Goal: Check status: Check status

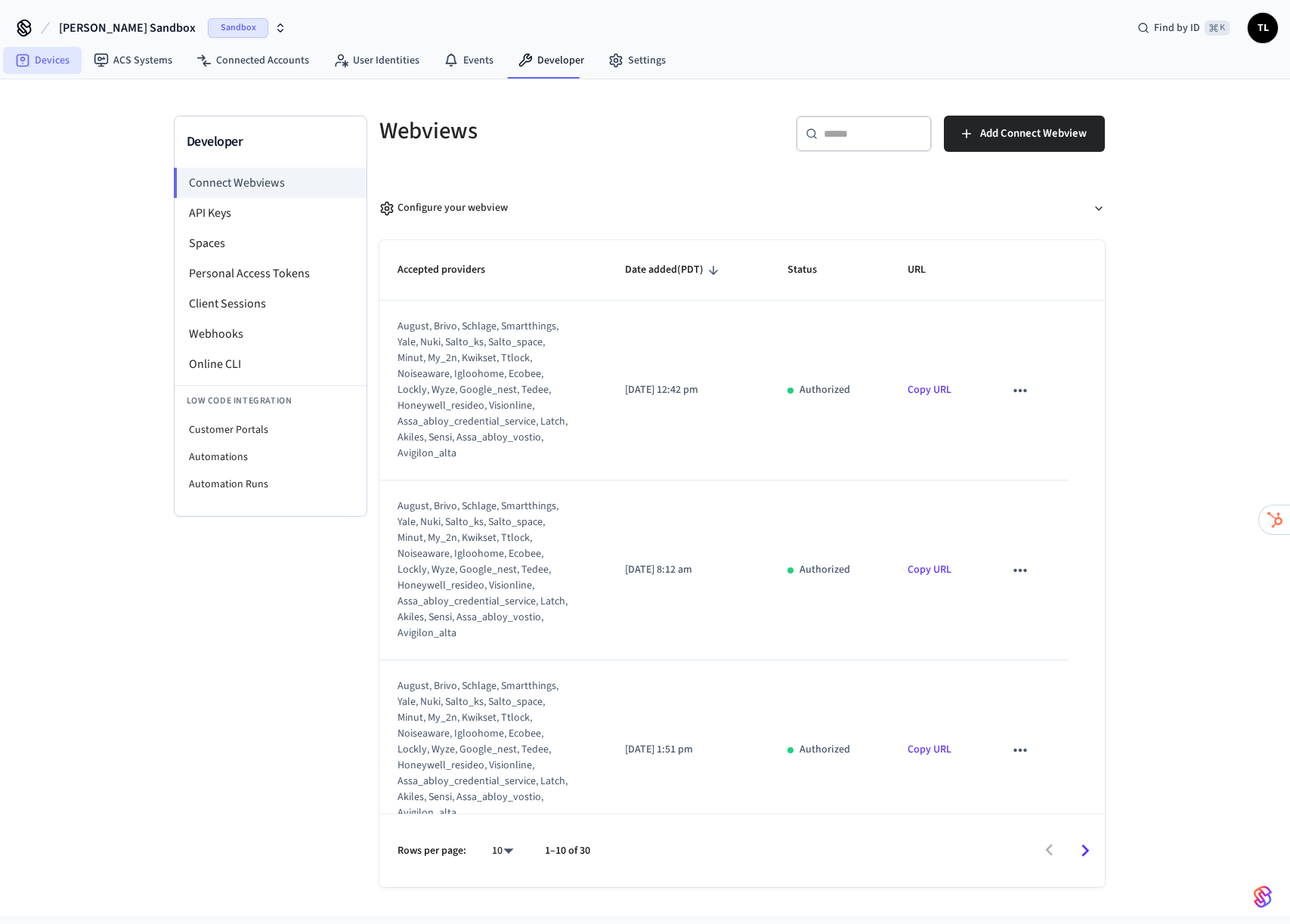
click at [39, 57] on link "Devices" at bounding box center [42, 60] width 79 height 28
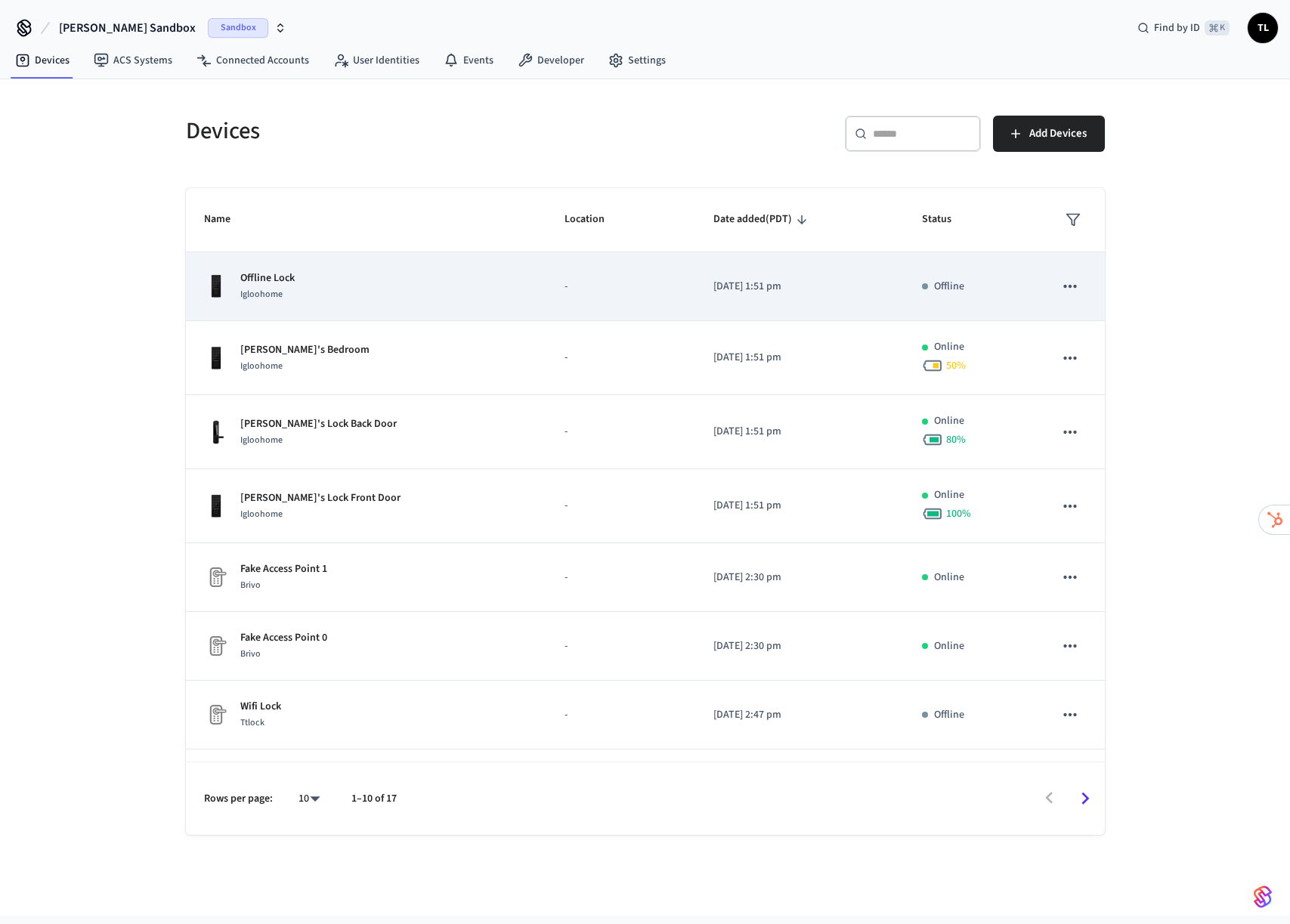
click at [258, 294] on span "Igloohome" at bounding box center [261, 294] width 42 height 13
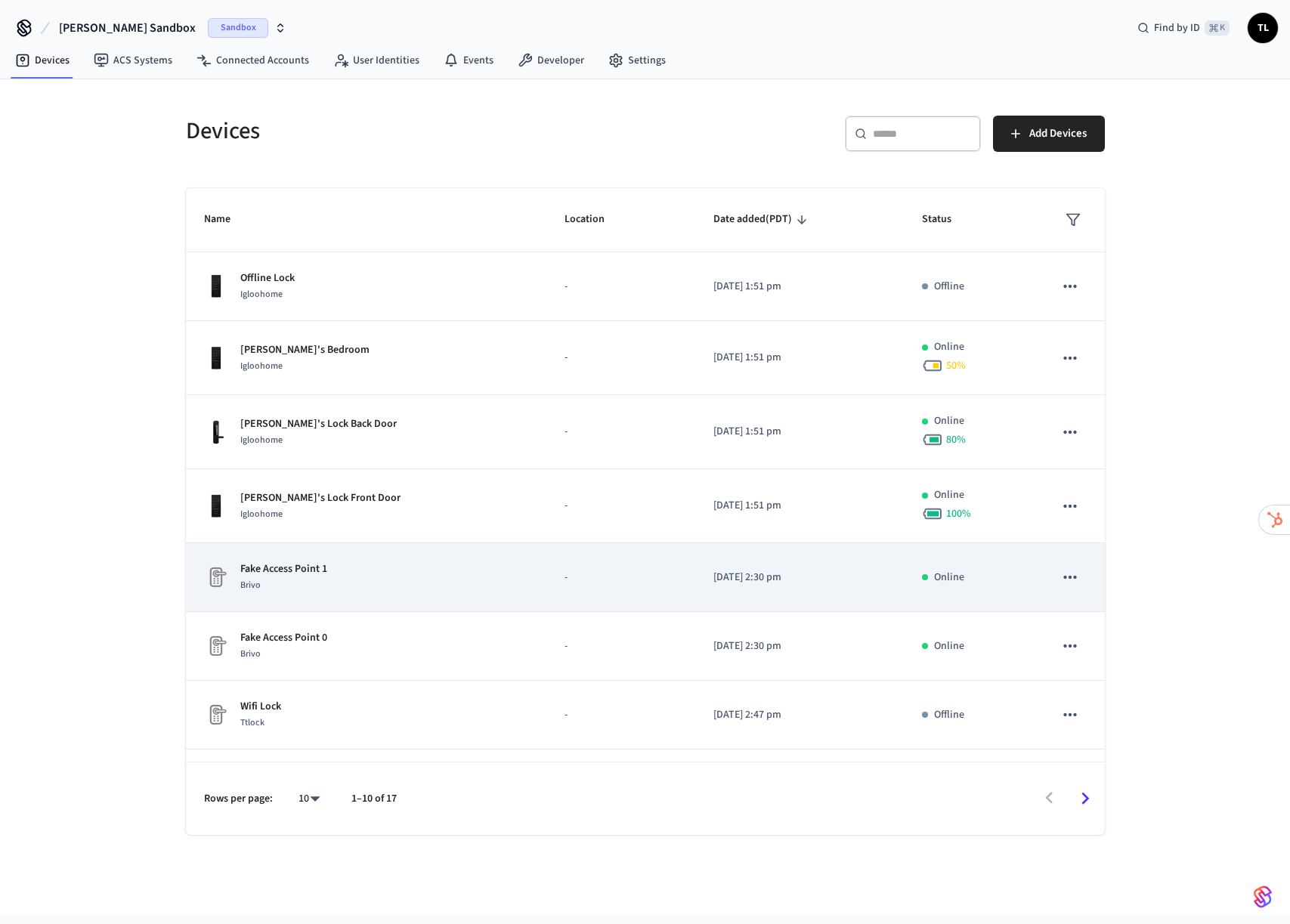
click at [297, 581] on div "Brivo" at bounding box center [284, 585] width 87 height 16
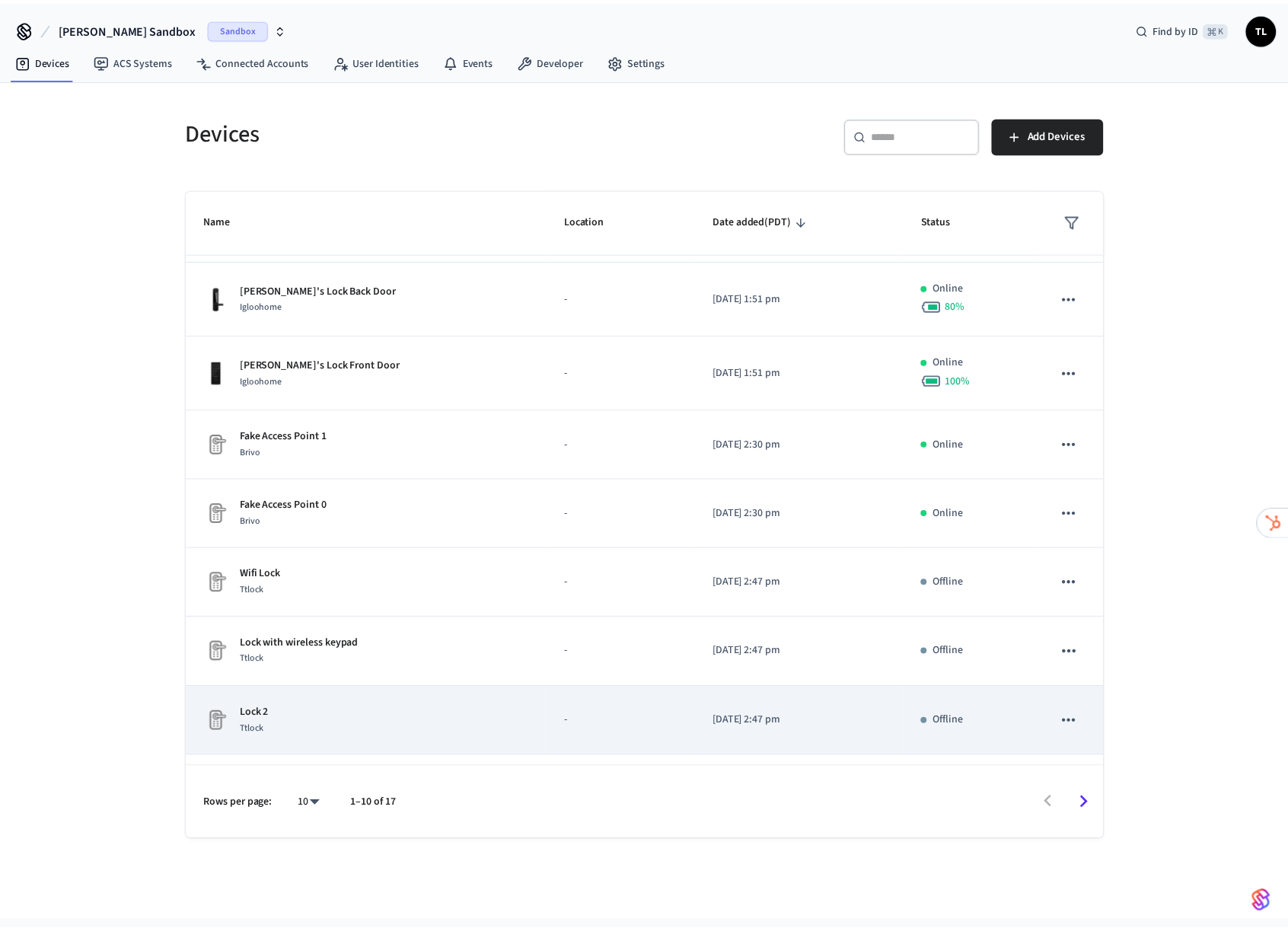
scroll to position [196, 0]
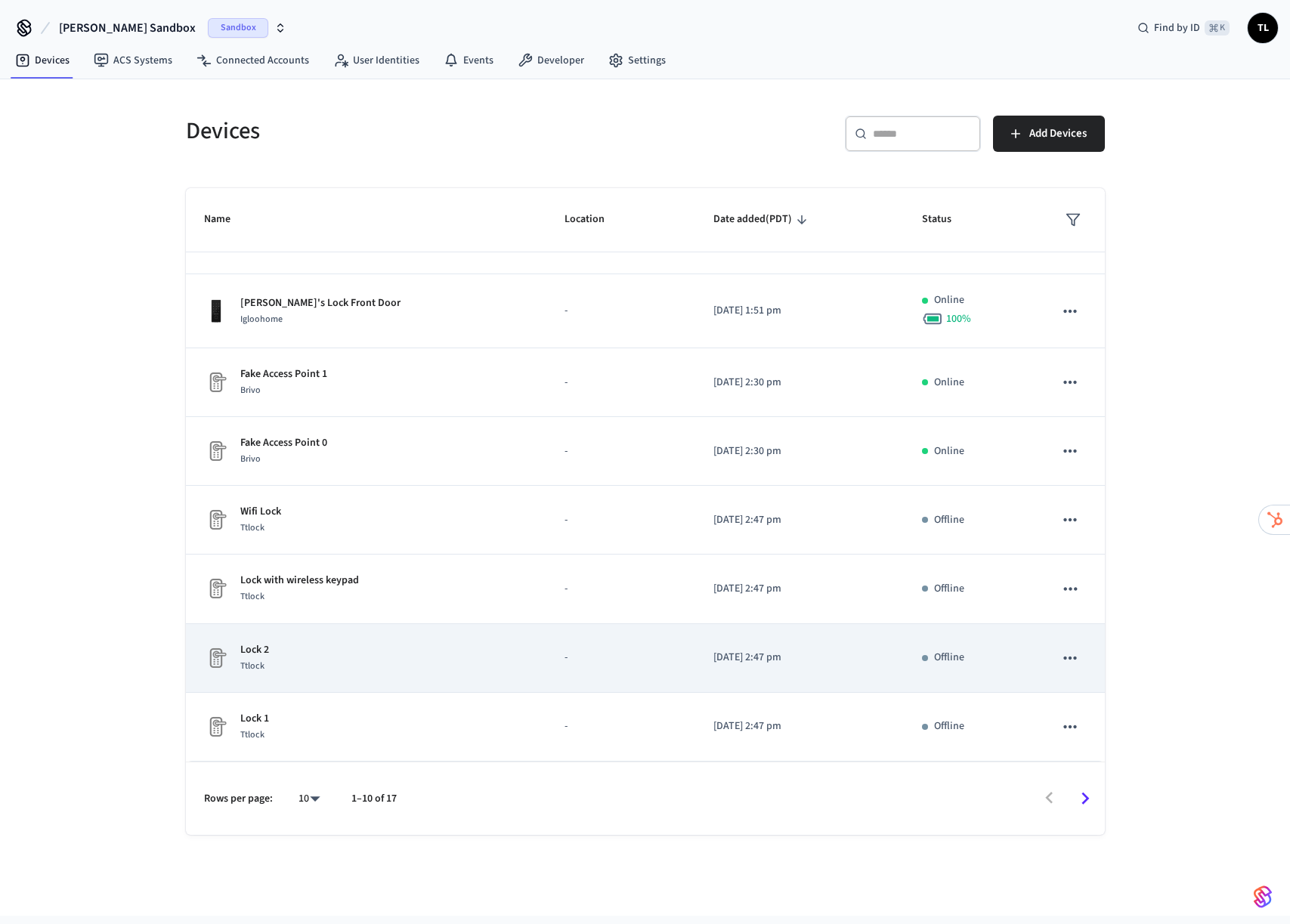
click at [417, 665] on div "Lock 2 Ttlock" at bounding box center [366, 658] width 325 height 32
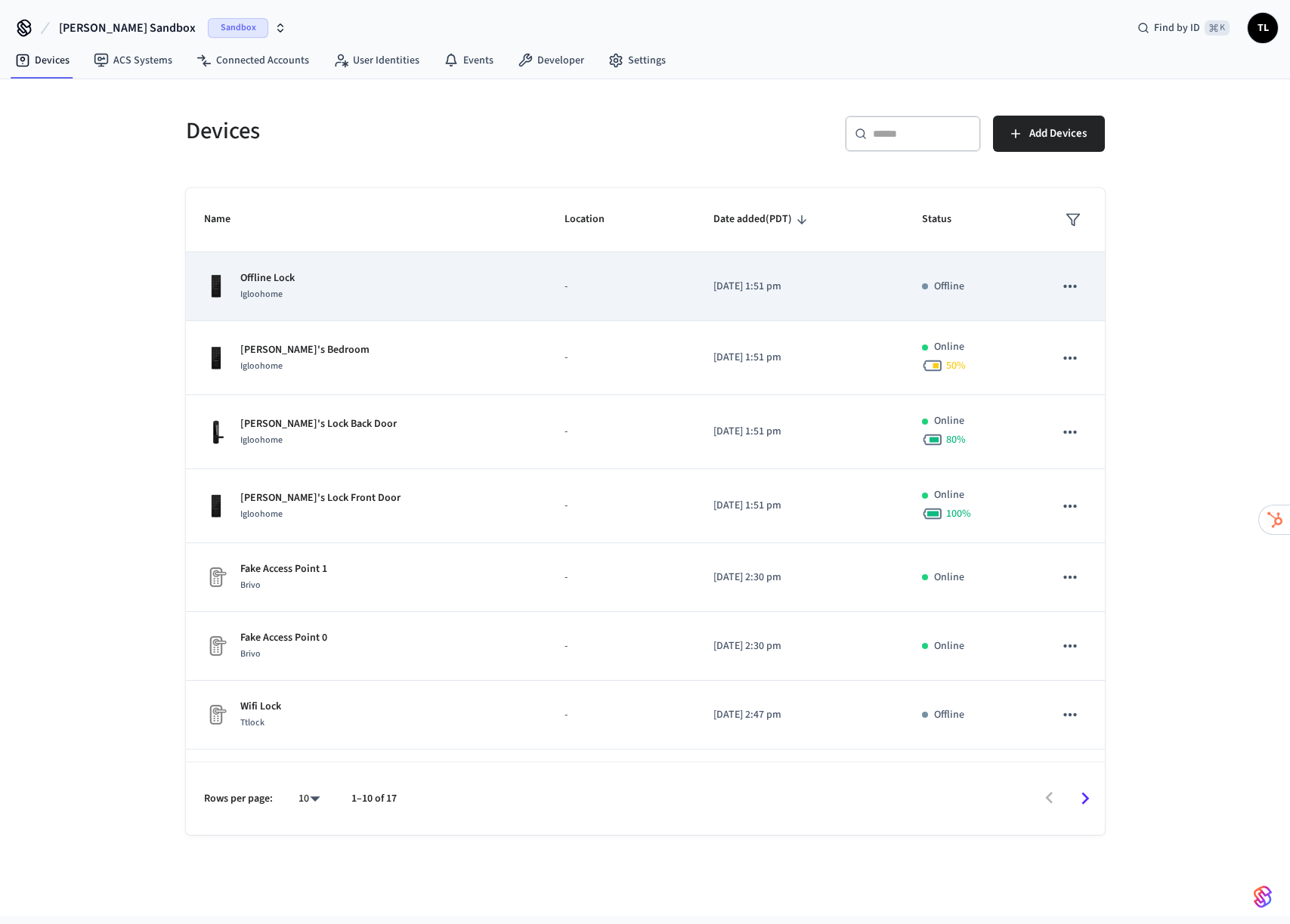
click at [569, 286] on p "-" at bounding box center [620, 287] width 112 height 16
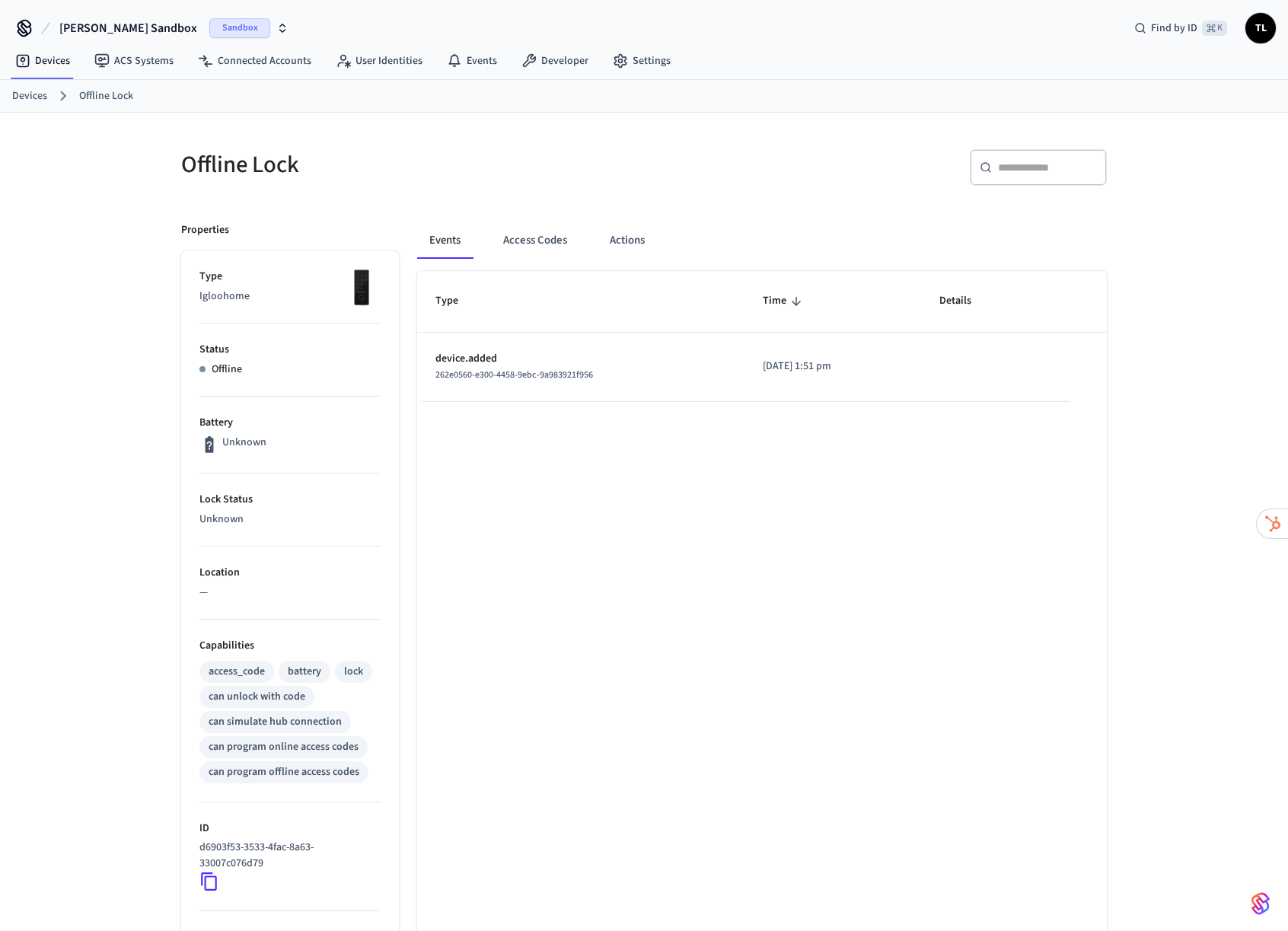
click at [226, 594] on p "—" at bounding box center [290, 592] width 181 height 16
click at [222, 588] on p "—" at bounding box center [290, 592] width 181 height 16
click at [215, 593] on p "—" at bounding box center [290, 592] width 181 height 16
click at [211, 593] on p "—" at bounding box center [290, 592] width 181 height 16
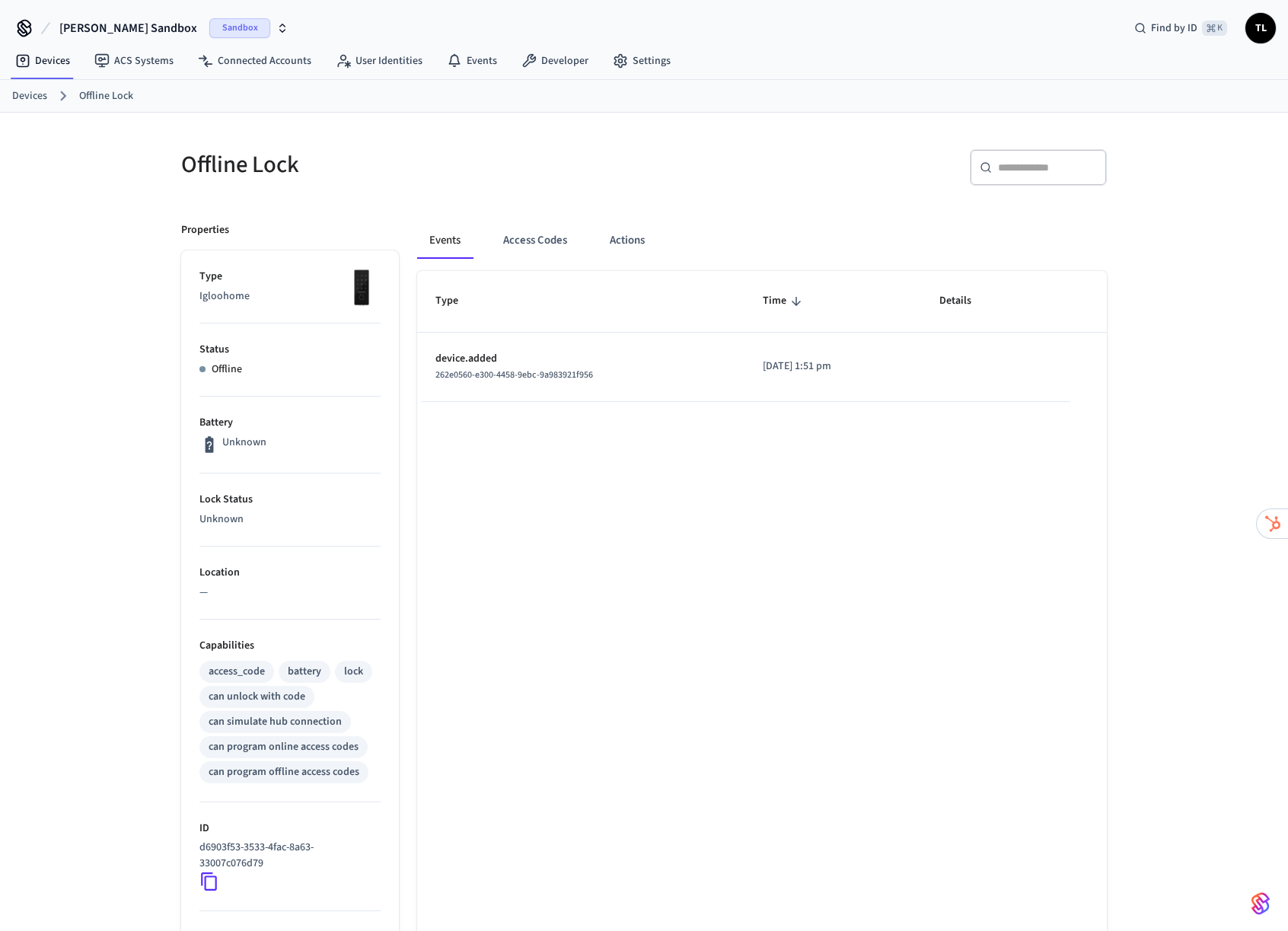
click at [210, 594] on p "—" at bounding box center [290, 592] width 181 height 16
click at [624, 235] on button "Actions" at bounding box center [627, 240] width 59 height 36
click at [451, 239] on button "Events" at bounding box center [445, 240] width 56 height 36
click at [217, 588] on p "—" at bounding box center [290, 592] width 181 height 16
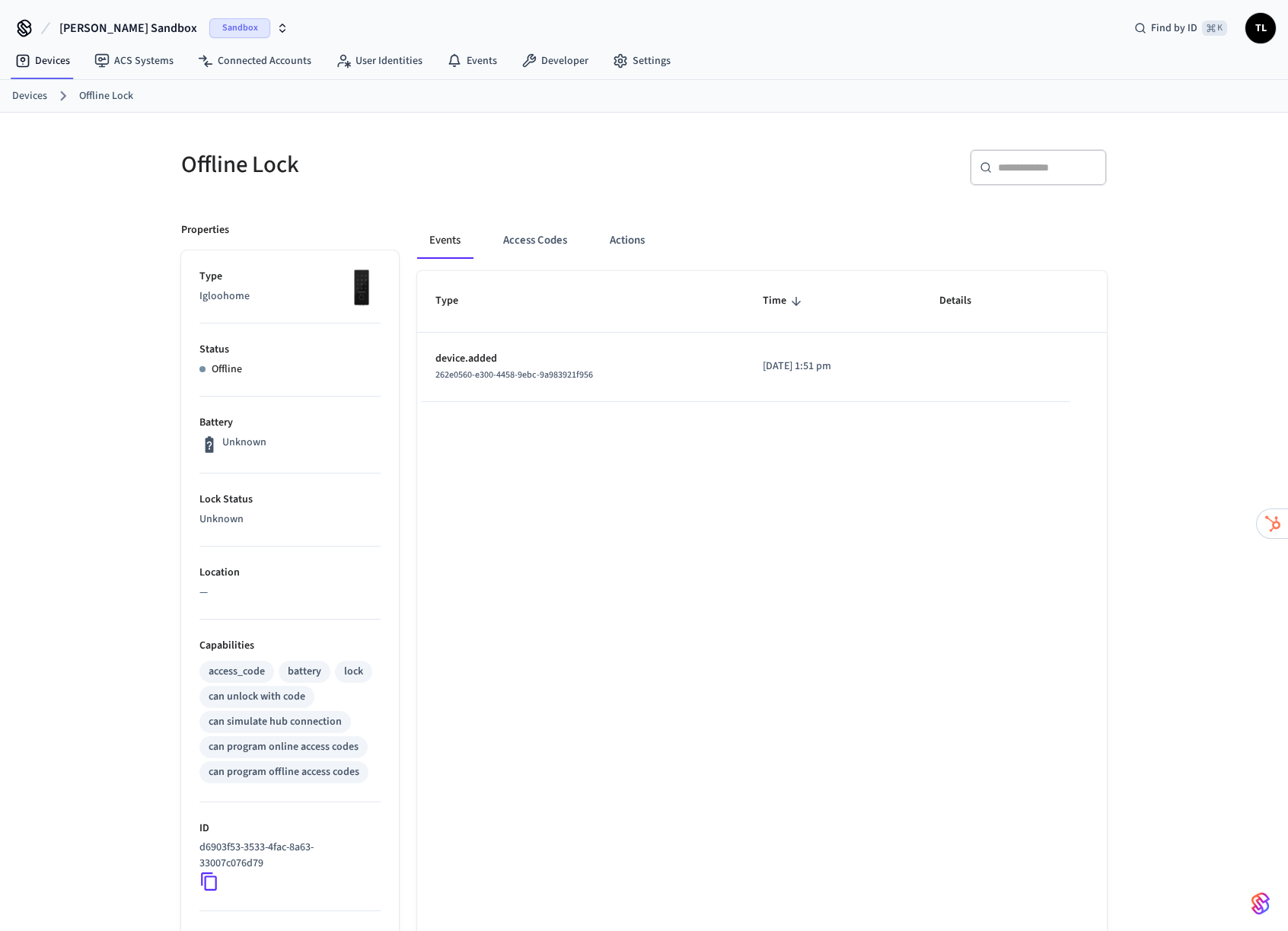
click at [225, 457] on li "Battery Unknown" at bounding box center [290, 435] width 181 height 77
click at [233, 425] on p "Battery" at bounding box center [290, 423] width 181 height 16
click at [189, 271] on ul "Type Igloohome Status Offline Battery Unknown Lock Status Unknown Location — Ca…" at bounding box center [290, 734] width 218 height 967
